Goal: Task Accomplishment & Management: Manage account settings

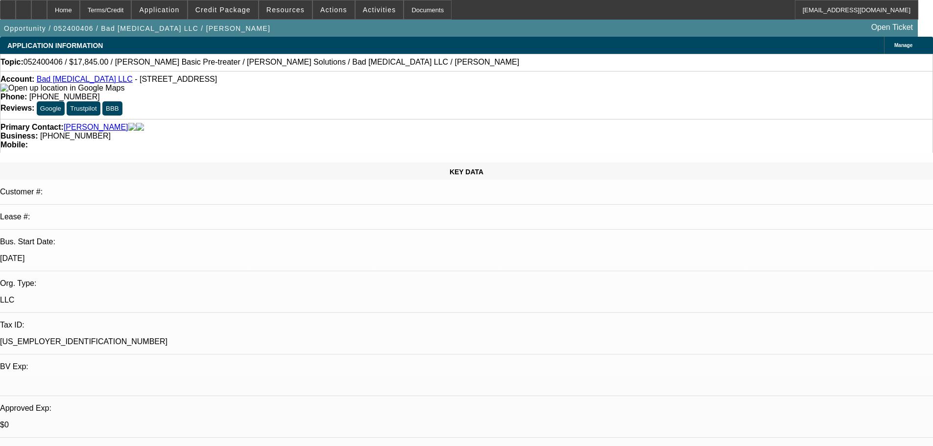
select select "0"
select select "2"
select select "0"
select select "6"
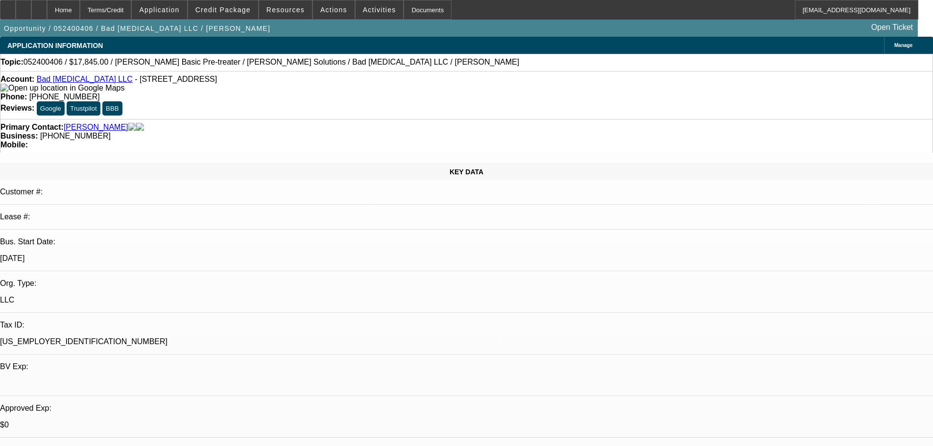
select select "0"
select select "2"
select select "0"
select select "6"
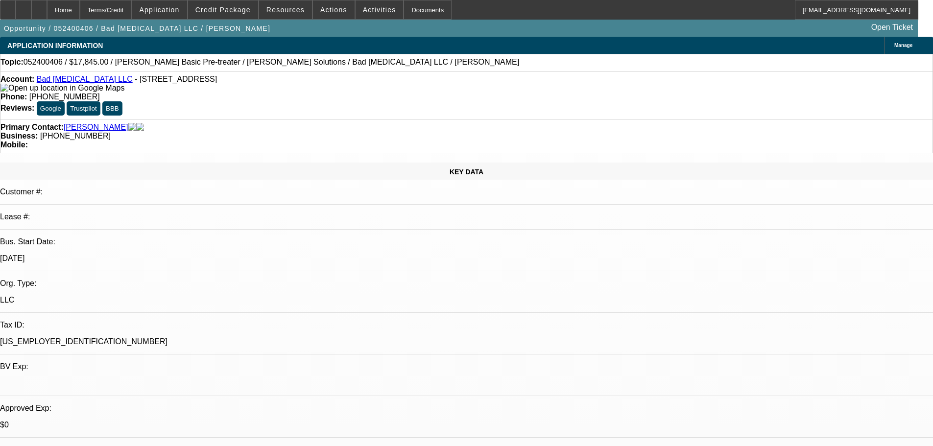
select select "0"
select select "2"
select select "0"
select select "6"
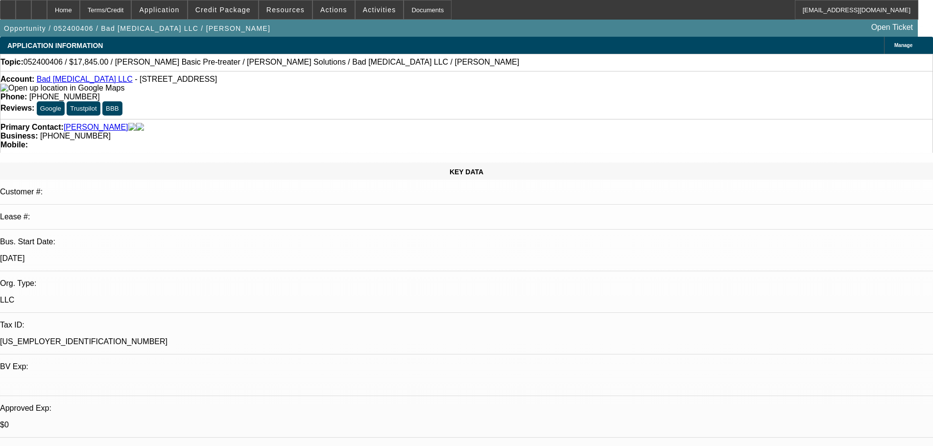
select select "0"
select select "2"
select select "0"
select select "6"
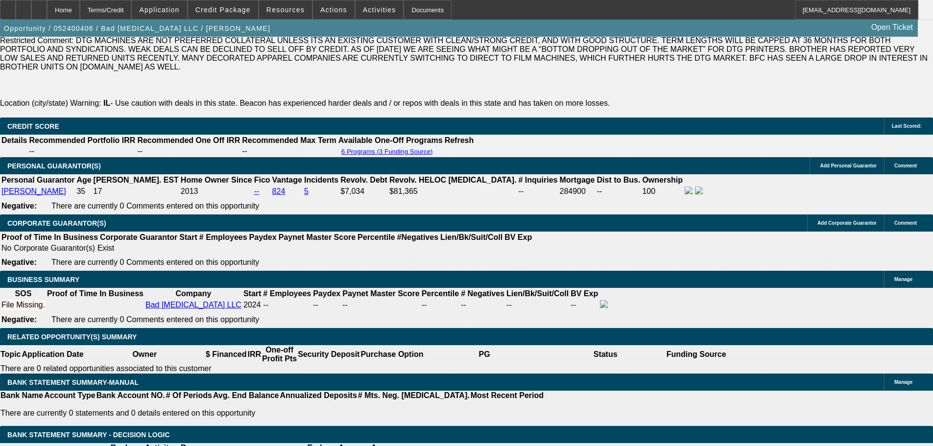
scroll to position [1437, 0]
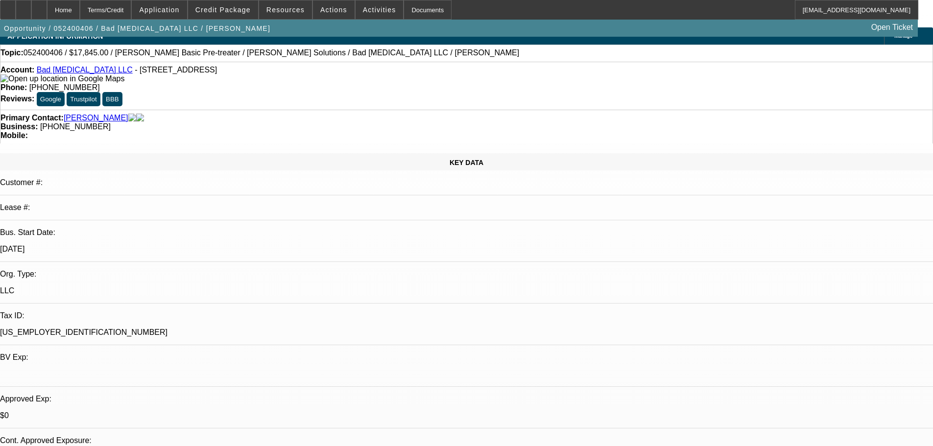
scroll to position [0, 0]
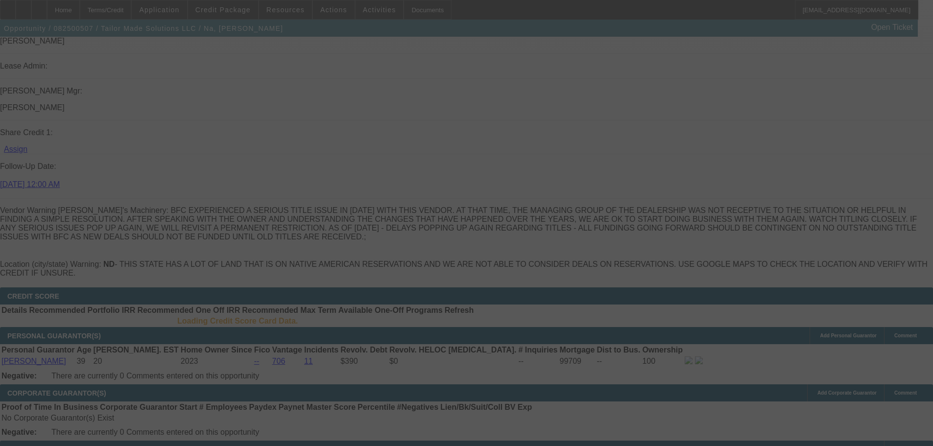
scroll to position [1369, 0]
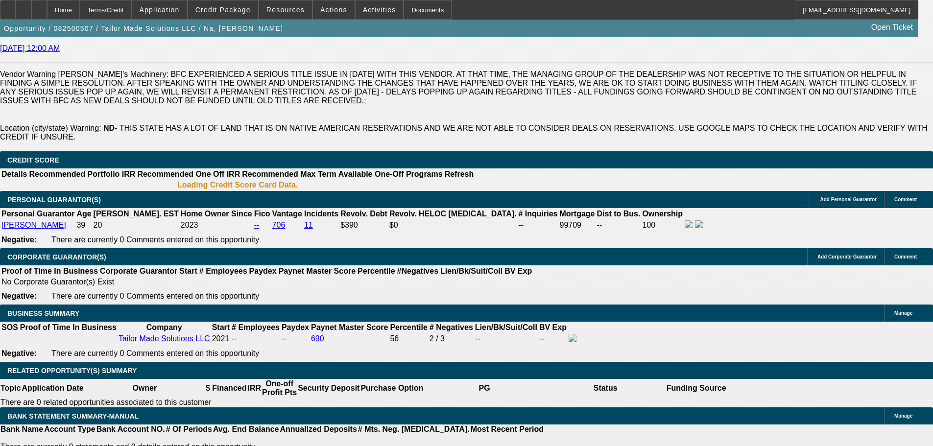
select select "0.1"
select select "0"
select select "2"
select select "0"
select select "6"
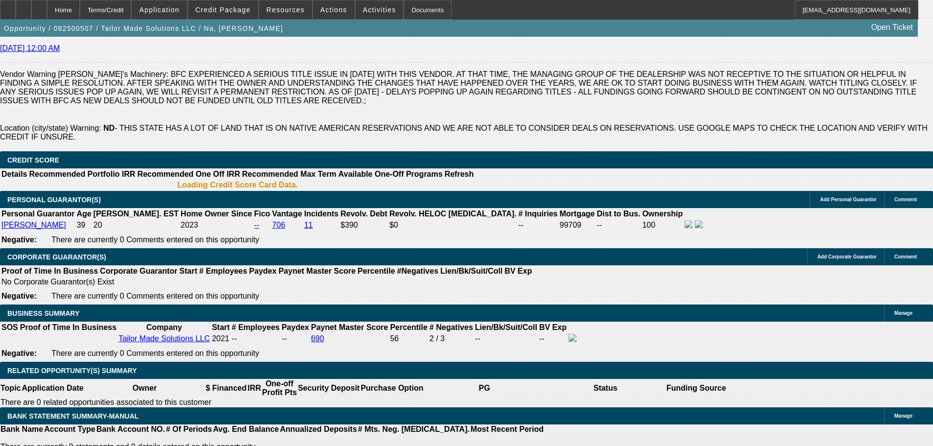
select select "0.1"
select select "0"
select select "2"
select select "0"
select select "6"
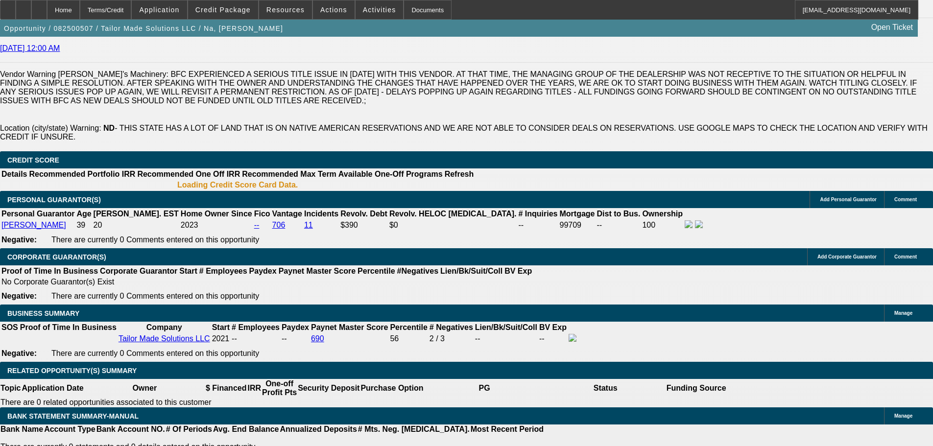
select select "0"
select select "6"
select select "0"
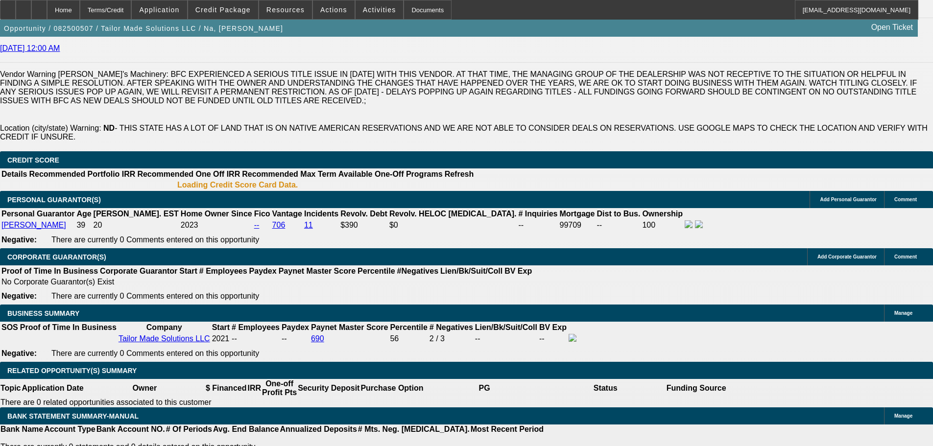
select select "0"
select select "2"
select select "0"
select select "6"
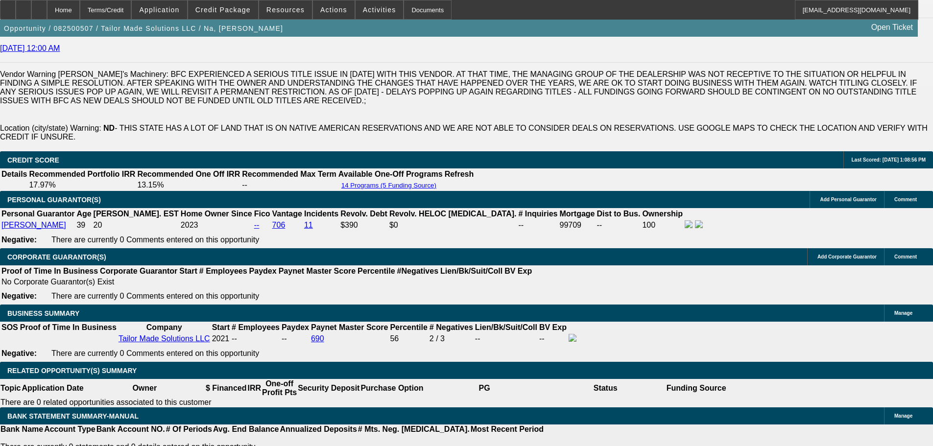
scroll to position [1561, 0]
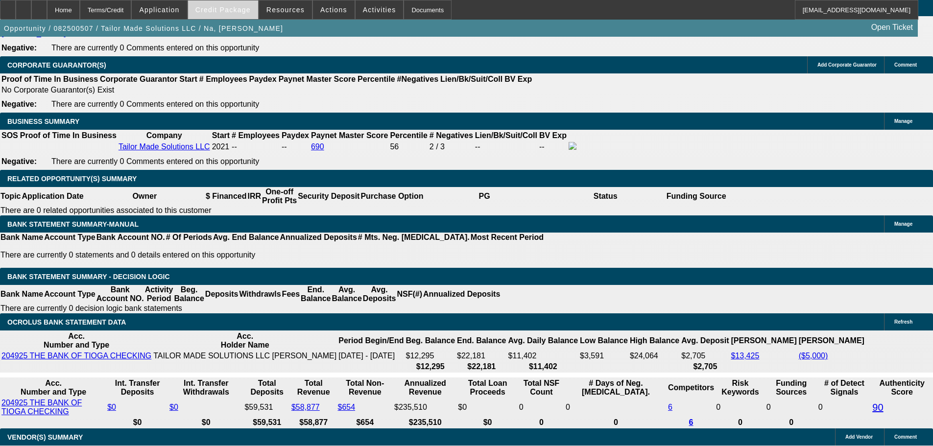
click at [232, 9] on span "Credit Package" at bounding box center [222, 10] width 55 height 8
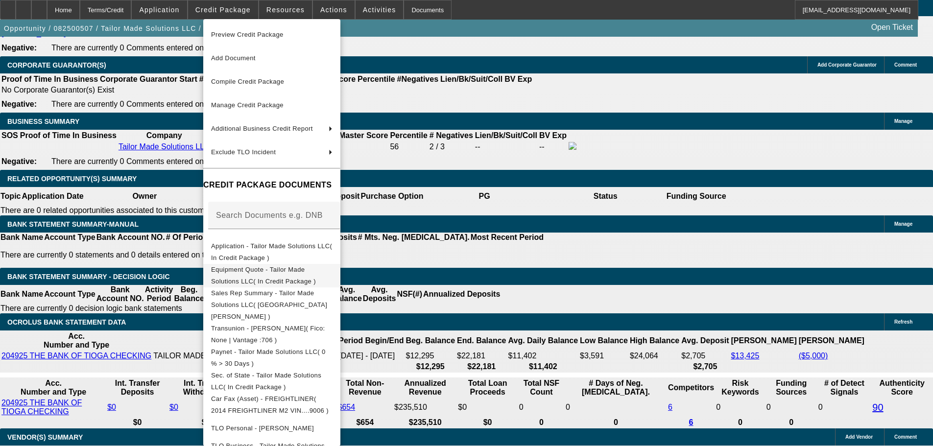
click at [300, 274] on span "Equipment Quote - Tailor Made Solutions LLC( In Credit Package )" at bounding box center [263, 275] width 105 height 19
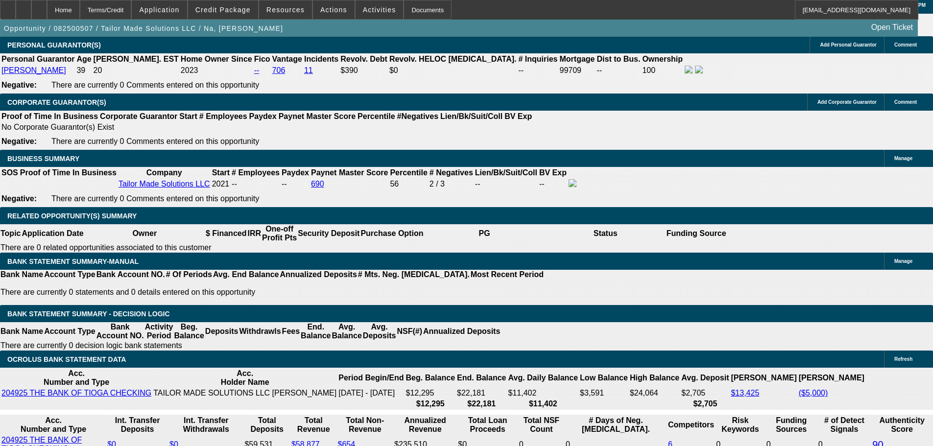
scroll to position [1616, 0]
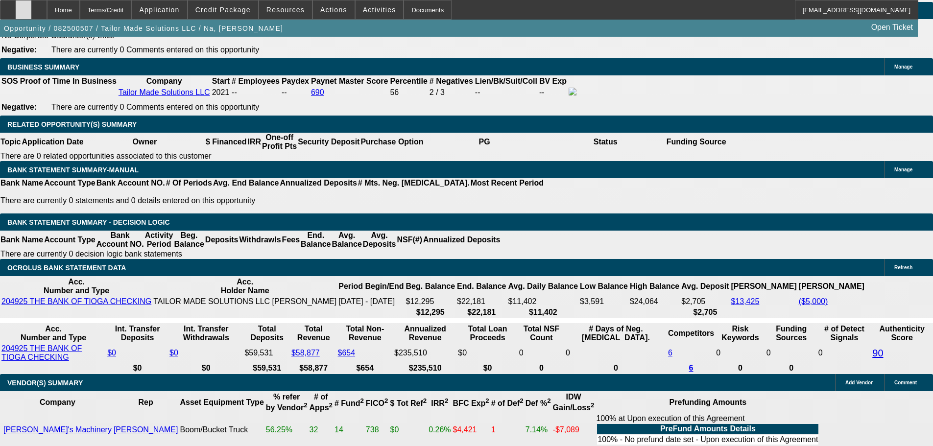
click at [31, 6] on div at bounding box center [24, 10] width 16 height 20
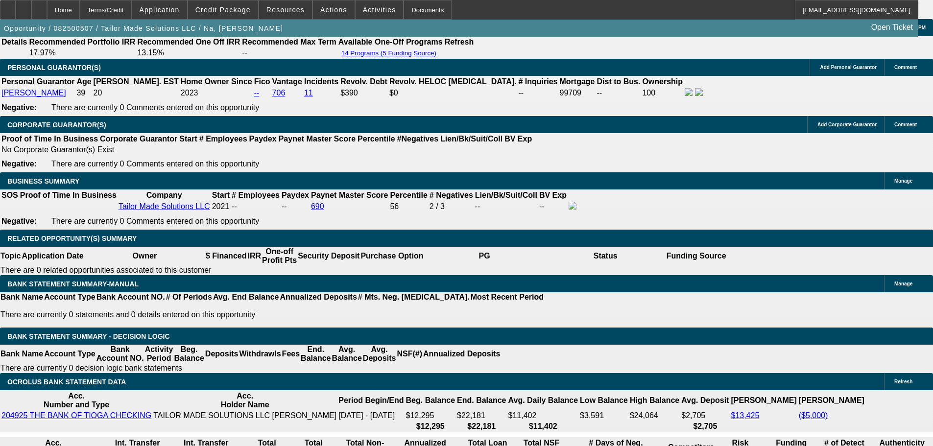
scroll to position [1420, 0]
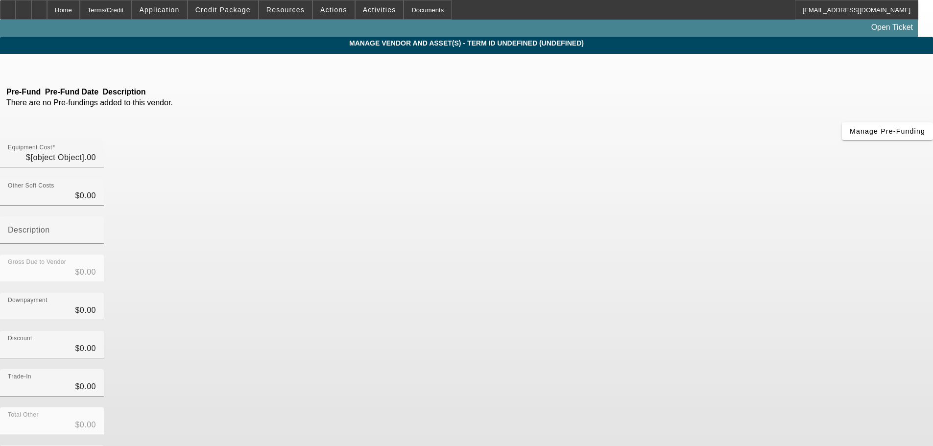
type input "$105,000.00"
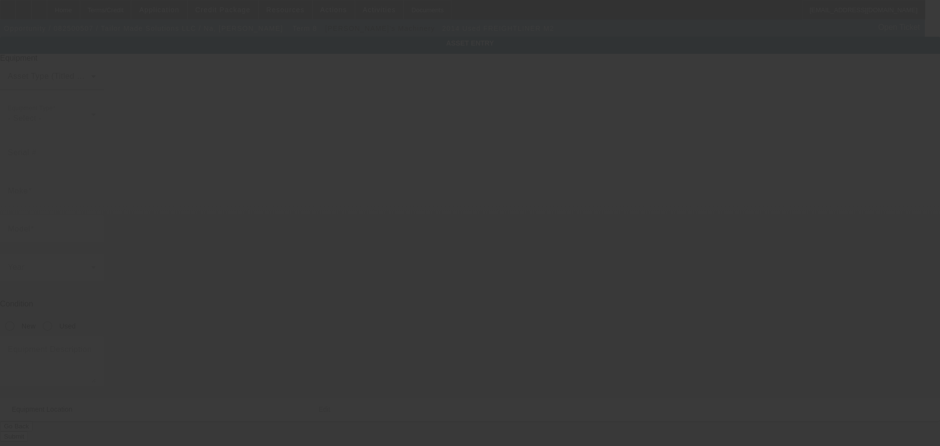
type input "1FVDCXDT3EHFX9006"
type input "Freightliner"
type input "M2"
radio input "true"
type input "1 103 St"
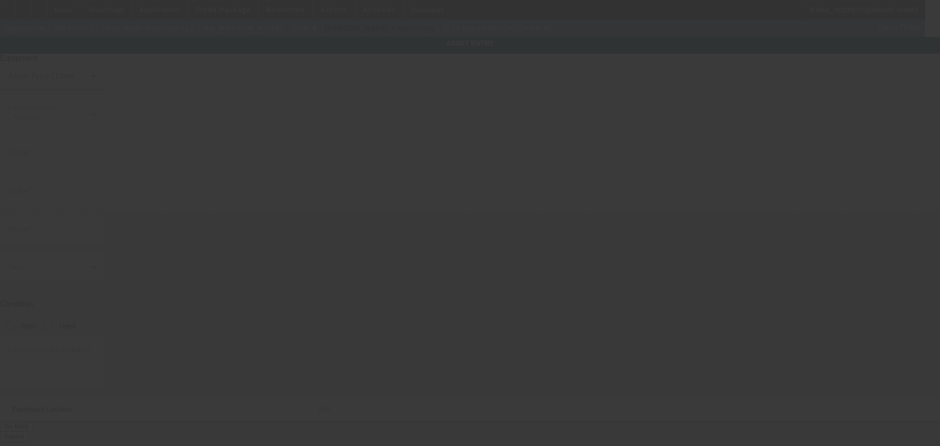
type input "Crosby"
type input "58730"
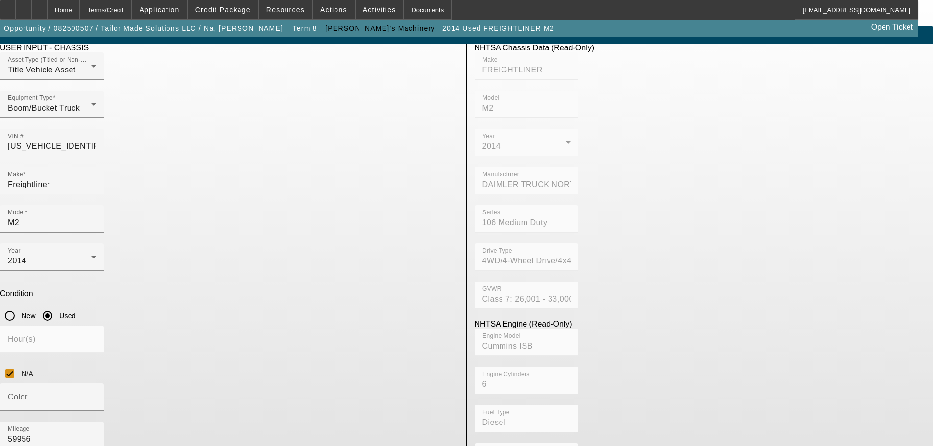
scroll to position [19, 0]
